Goal: Contribute content

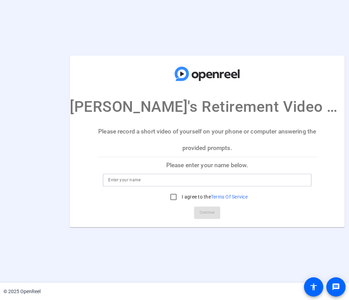
click at [173, 178] on input at bounding box center [207, 180] width 198 height 8
type input "[PERSON_NAME]"
click at [171, 197] on input "I agree to the Terms Of Service" at bounding box center [174, 197] width 14 height 14
checkbox input "true"
click at [205, 212] on span "Continue" at bounding box center [207, 213] width 15 height 10
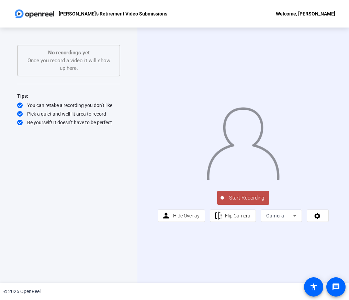
click at [244, 200] on span "Start Recording" at bounding box center [246, 198] width 45 height 8
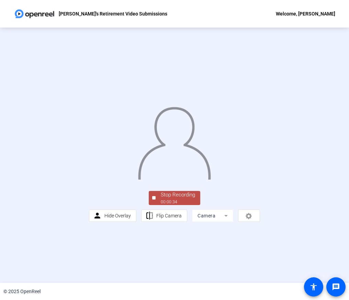
click at [182, 205] on div "00:00:34" at bounding box center [178, 202] width 34 height 6
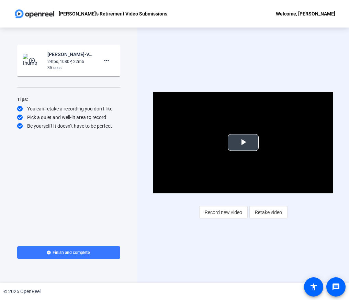
click at [243, 142] on span "Video Player" at bounding box center [243, 142] width 0 height 0
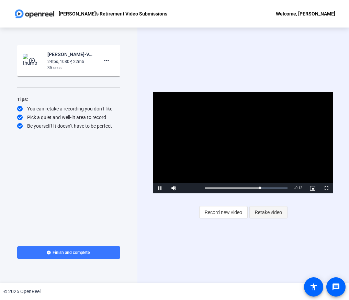
click at [268, 212] on span "Retake video" at bounding box center [268, 211] width 27 height 13
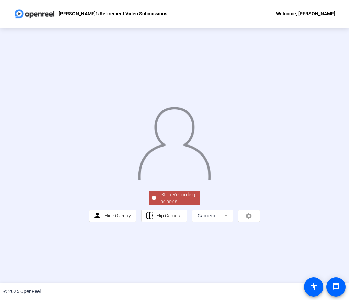
click at [169, 199] on div "Stop Recording" at bounding box center [178, 195] width 34 height 8
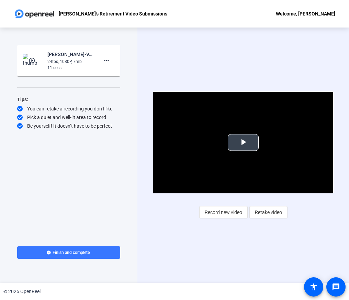
click at [243, 142] on span "Video Player" at bounding box center [243, 142] width 0 height 0
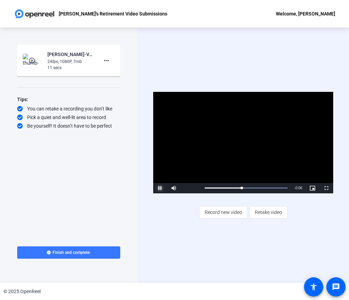
click at [160, 188] on span "Video Player" at bounding box center [160, 188] width 14 height 0
click at [266, 212] on span "Retake video" at bounding box center [268, 211] width 27 height 13
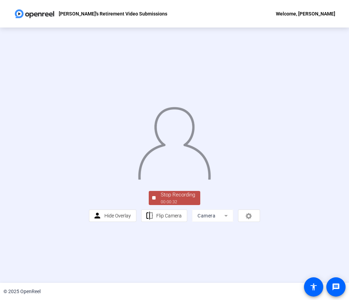
click at [174, 199] on div "Stop Recording" at bounding box center [178, 195] width 34 height 8
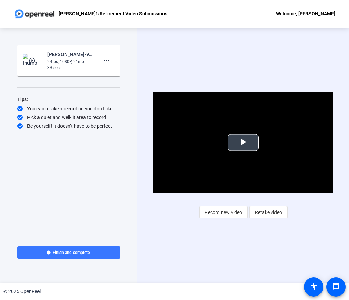
click at [243, 142] on span "Video Player" at bounding box center [243, 142] width 0 height 0
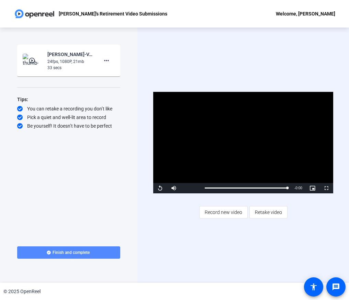
click at [77, 252] on span "Finish and complete" at bounding box center [71, 251] width 37 height 5
